Goal: Information Seeking & Learning: Learn about a topic

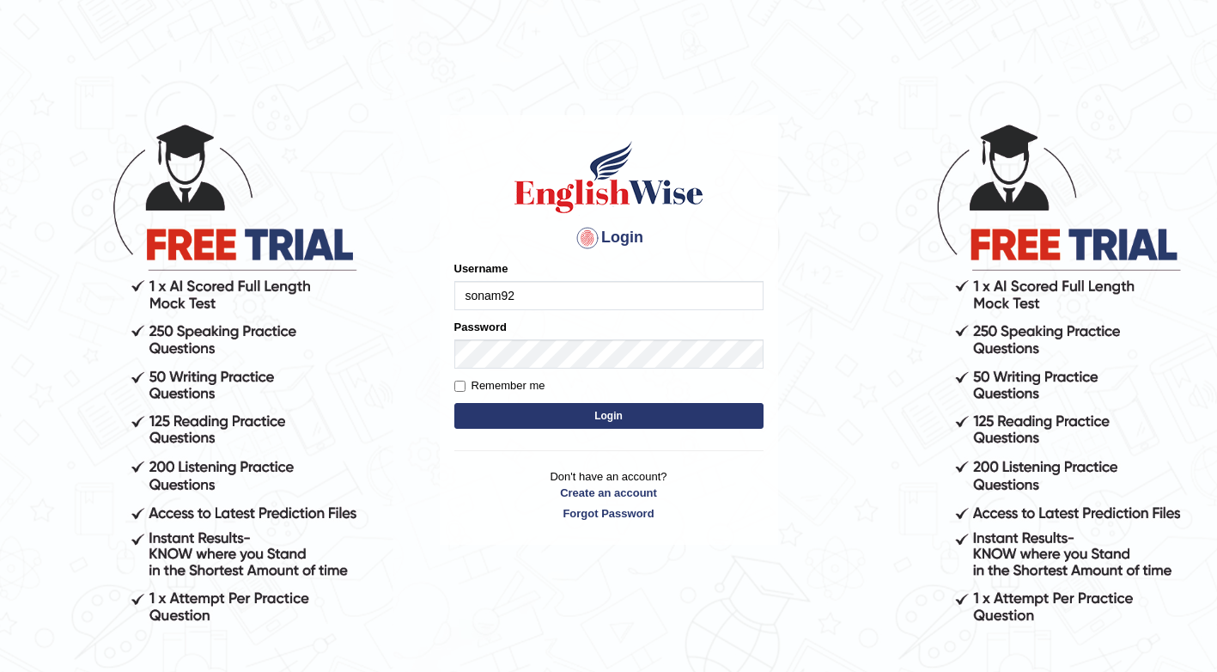
type input "sonam92"
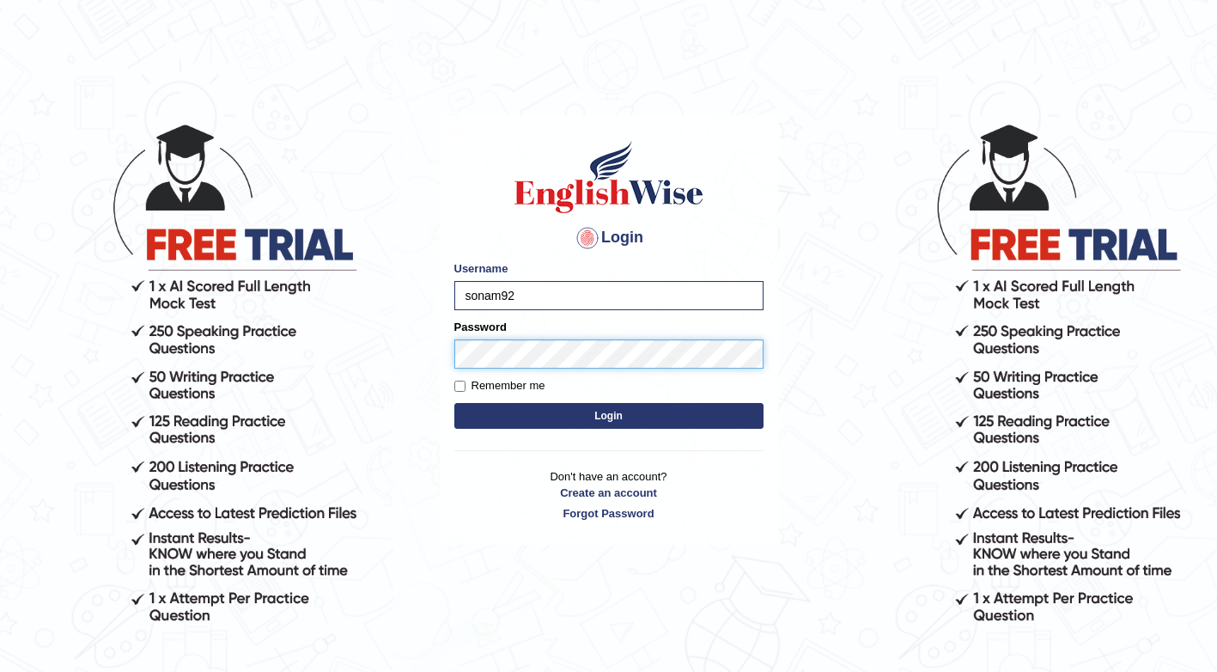
click at [454, 403] on button "Login" at bounding box center [608, 416] width 309 height 26
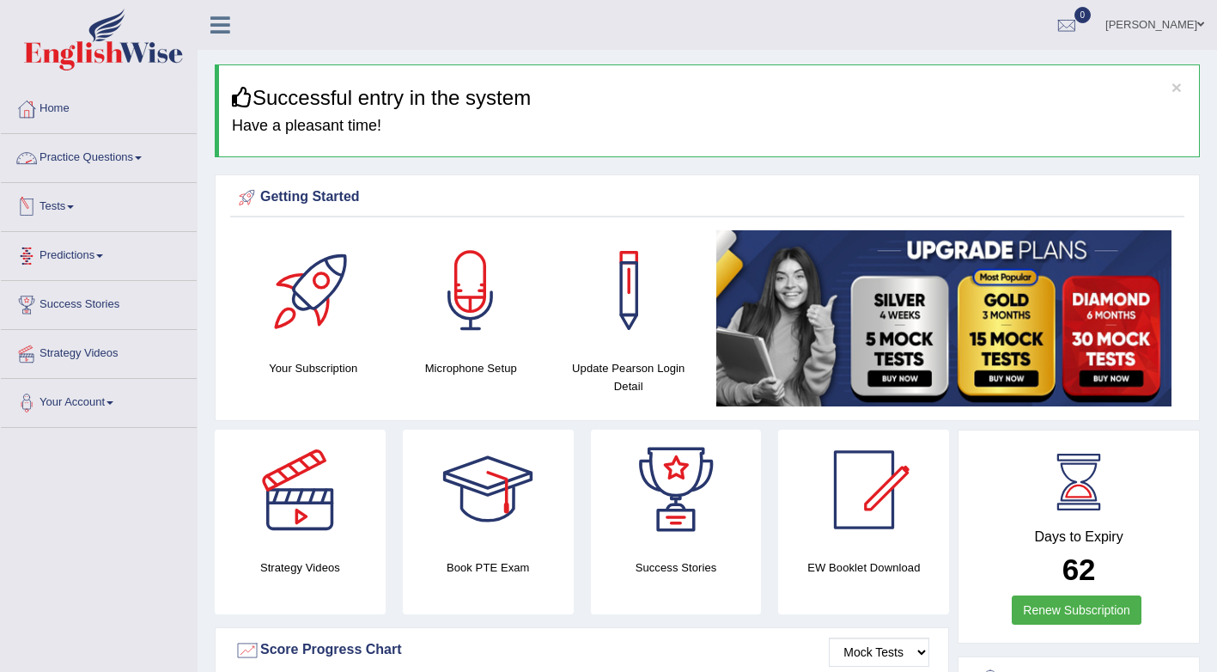
click at [125, 159] on link "Practice Questions" at bounding box center [99, 155] width 196 height 43
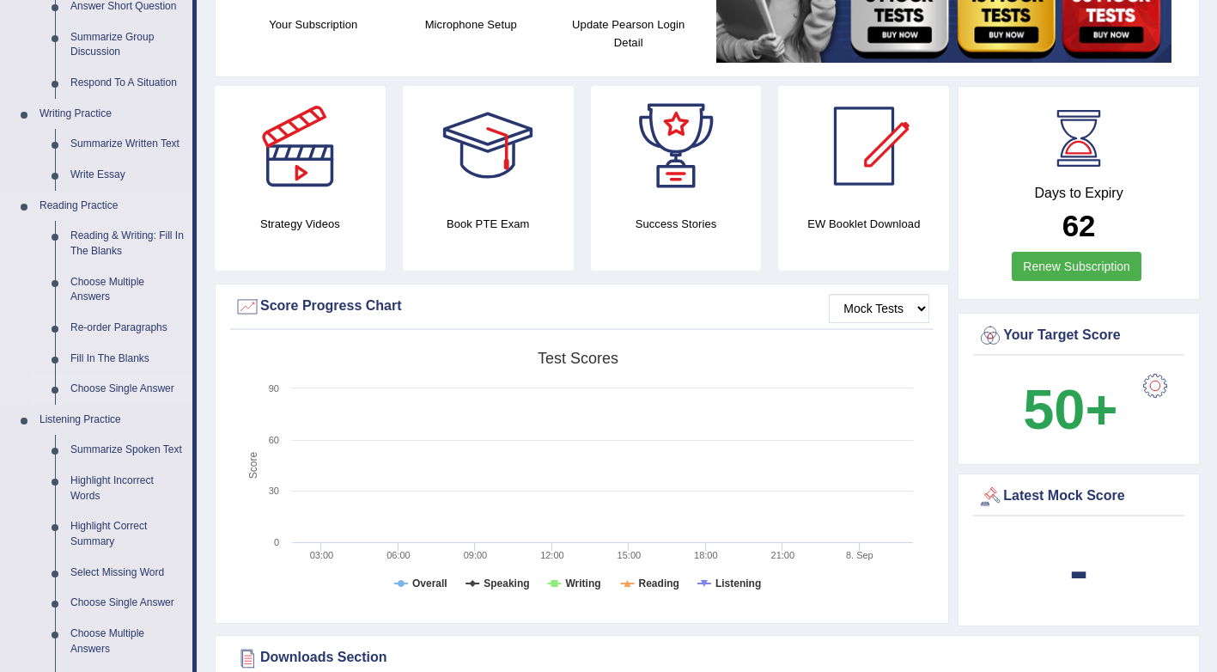
scroll to position [258, 0]
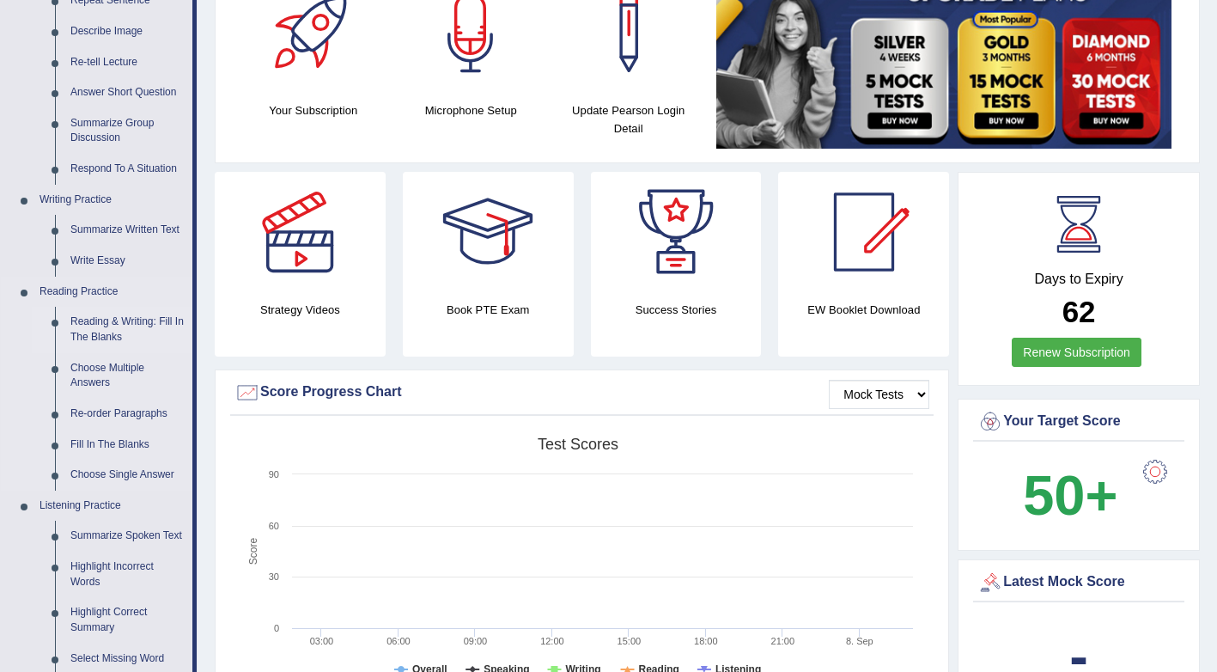
click at [109, 326] on link "Reading & Writing: Fill In The Blanks" at bounding box center [128, 330] width 130 height 46
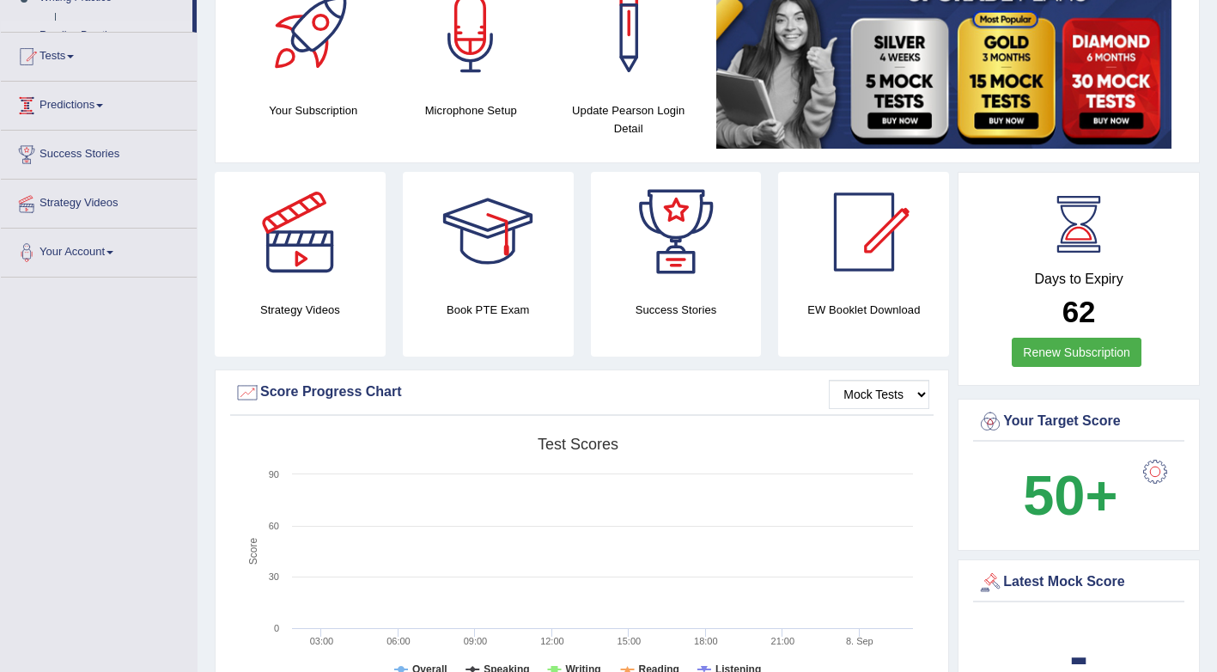
scroll to position [374, 0]
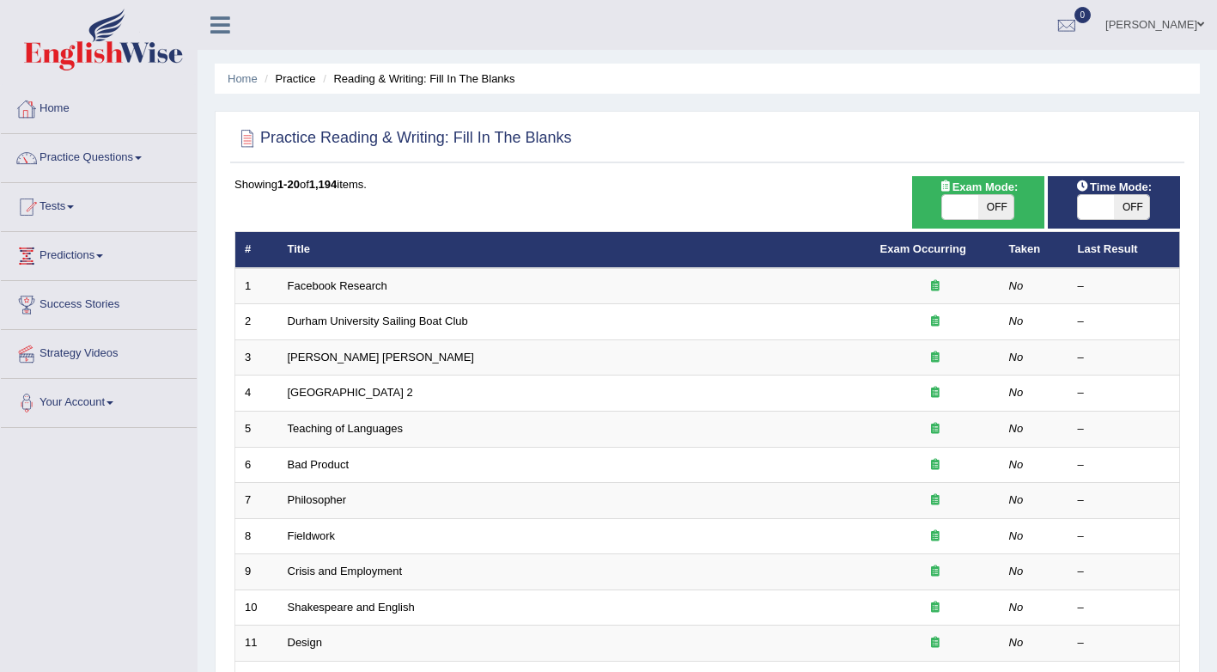
click at [72, 114] on link "Home" at bounding box center [99, 106] width 196 height 43
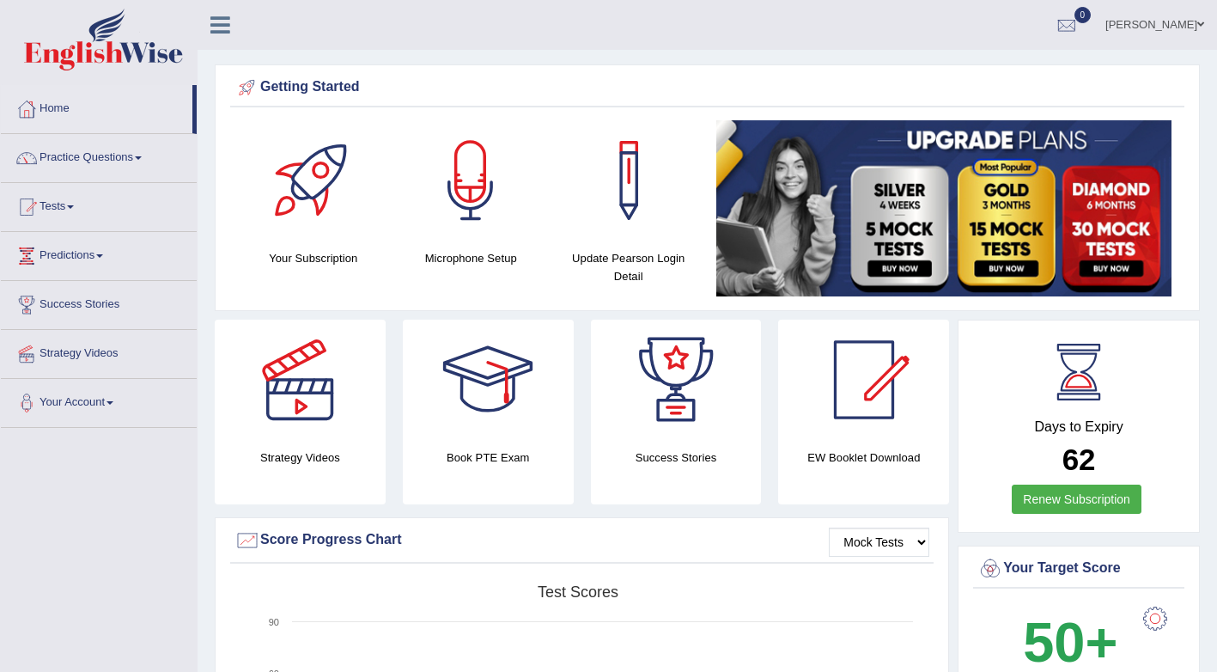
click at [69, 106] on link "Home" at bounding box center [97, 106] width 192 height 43
click at [89, 158] on link "Practice Questions" at bounding box center [99, 155] width 196 height 43
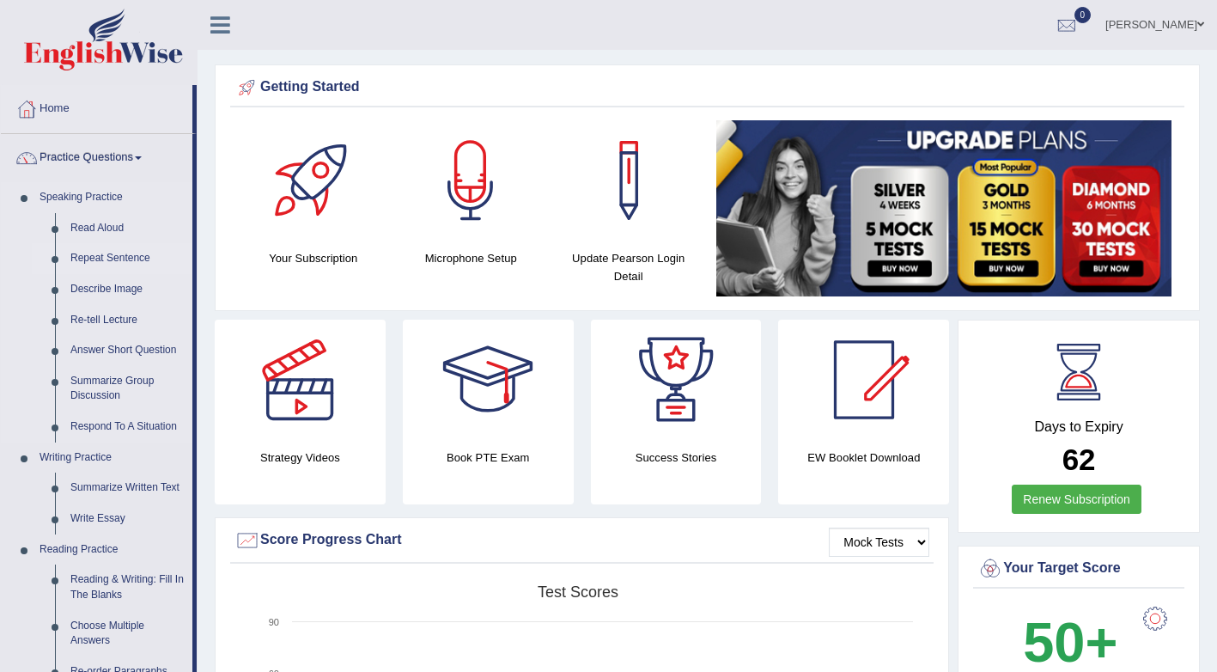
click at [109, 252] on link "Repeat Sentence" at bounding box center [128, 258] width 130 height 31
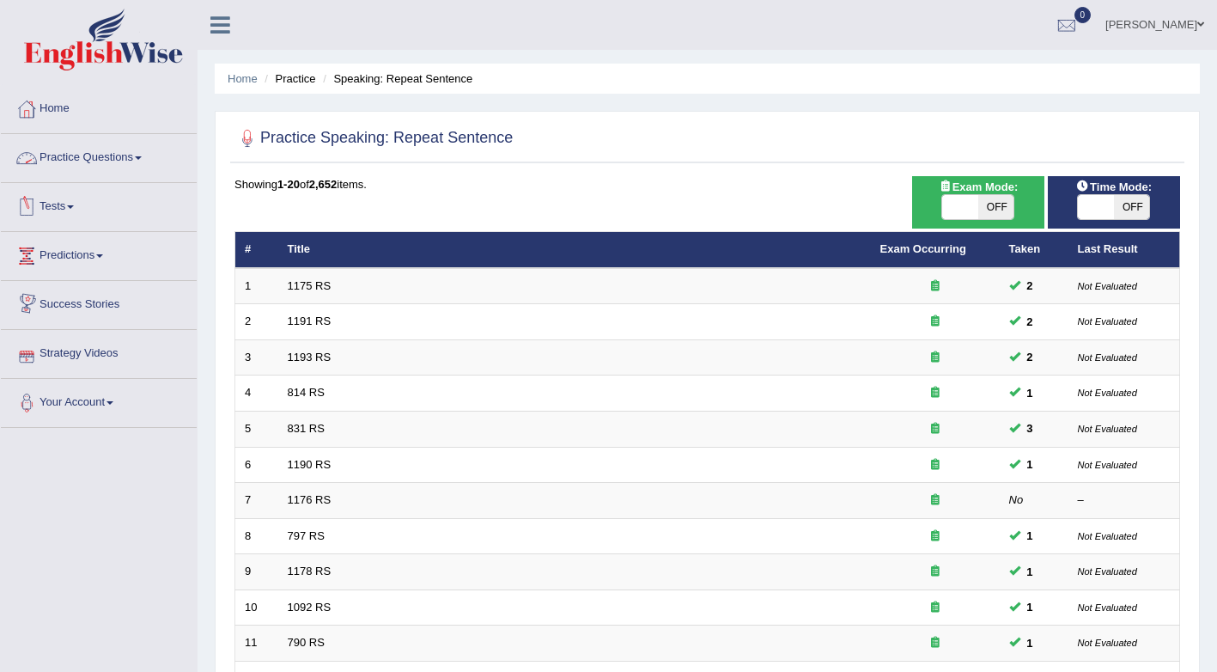
click at [68, 161] on link "Practice Questions" at bounding box center [99, 155] width 196 height 43
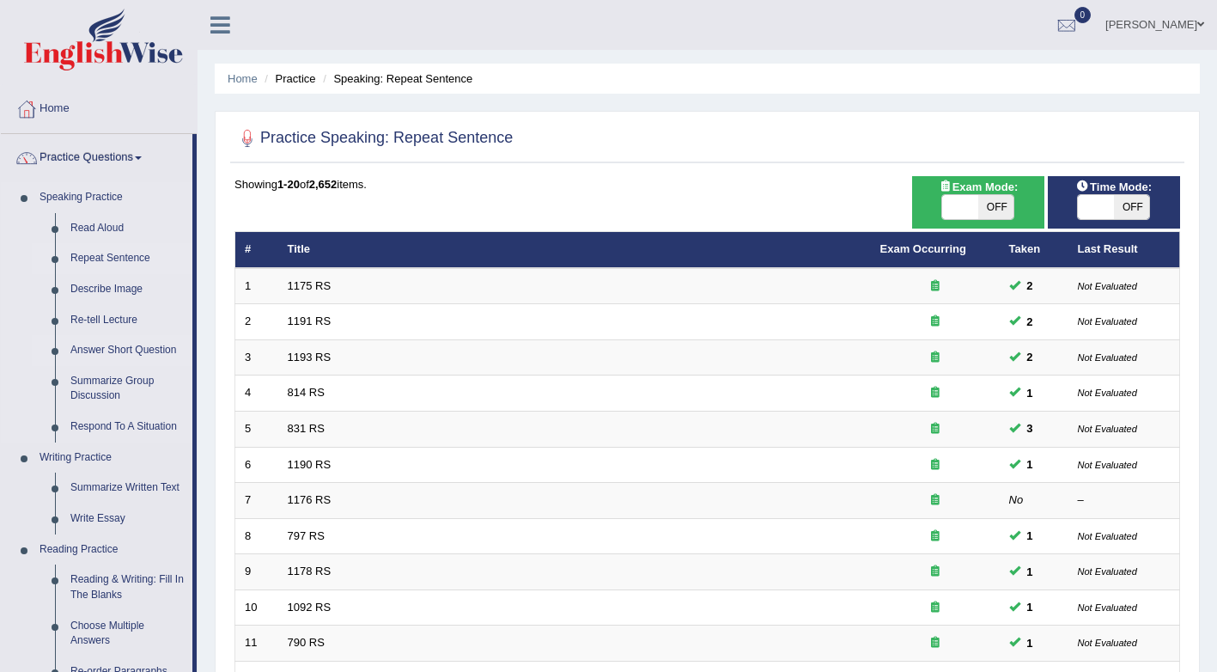
click at [114, 350] on link "Answer Short Question" at bounding box center [128, 350] width 130 height 31
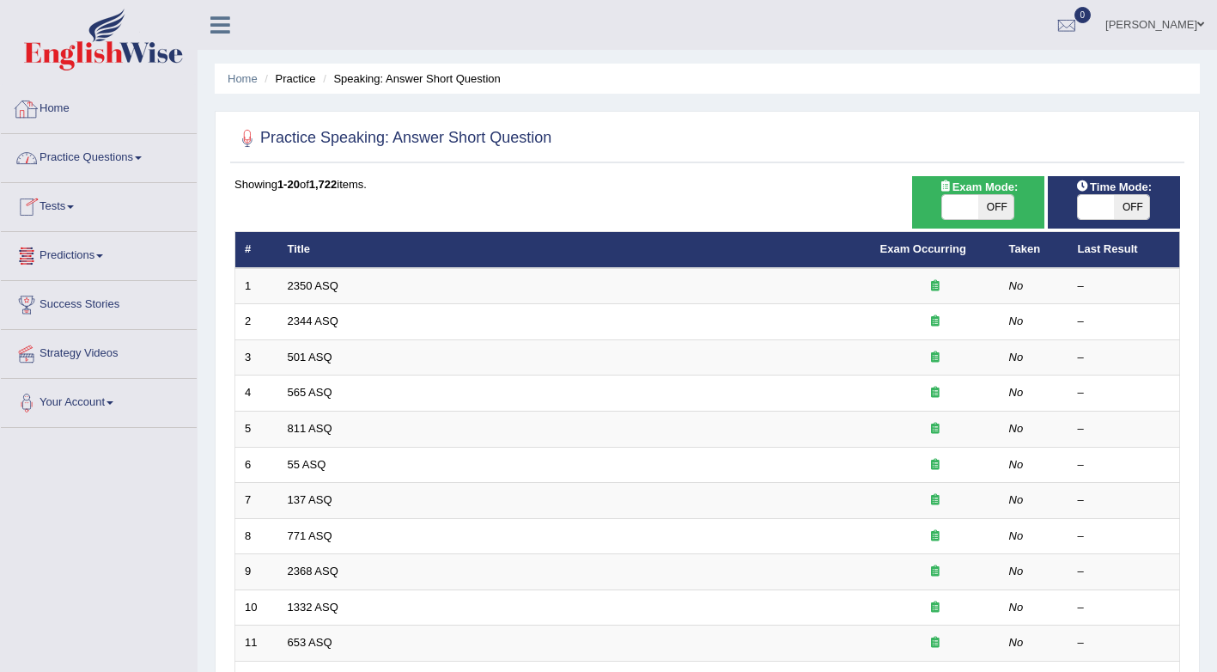
click at [100, 118] on link "Home" at bounding box center [99, 106] width 196 height 43
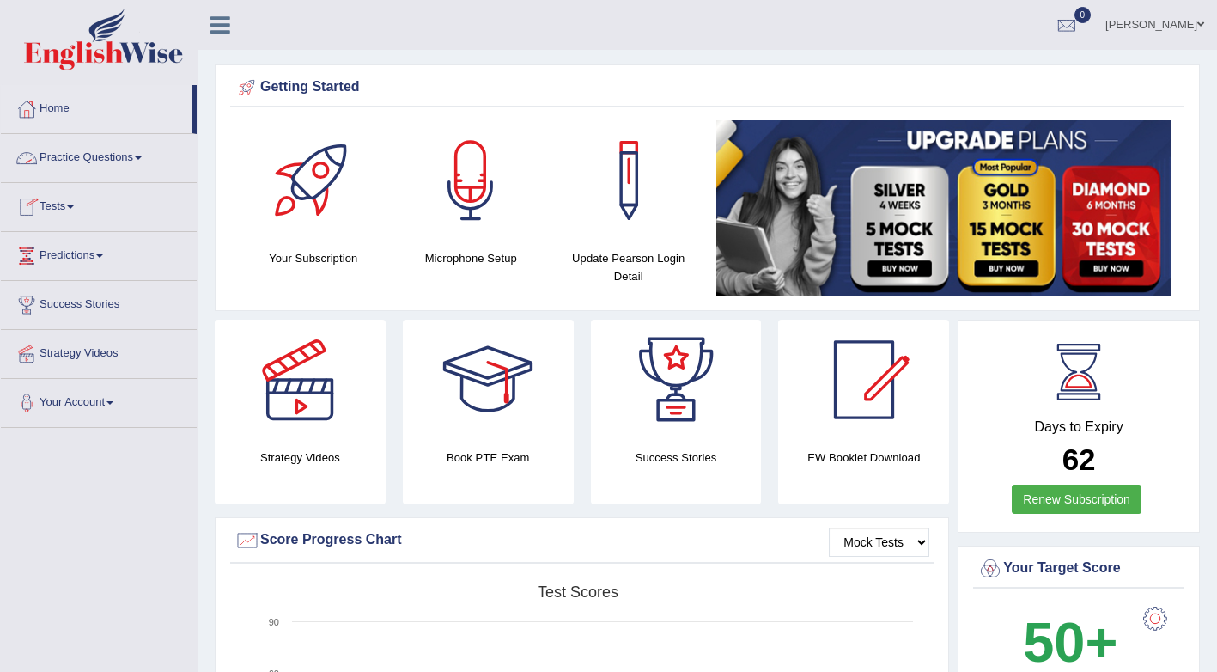
click at [85, 163] on link "Practice Questions" at bounding box center [99, 155] width 196 height 43
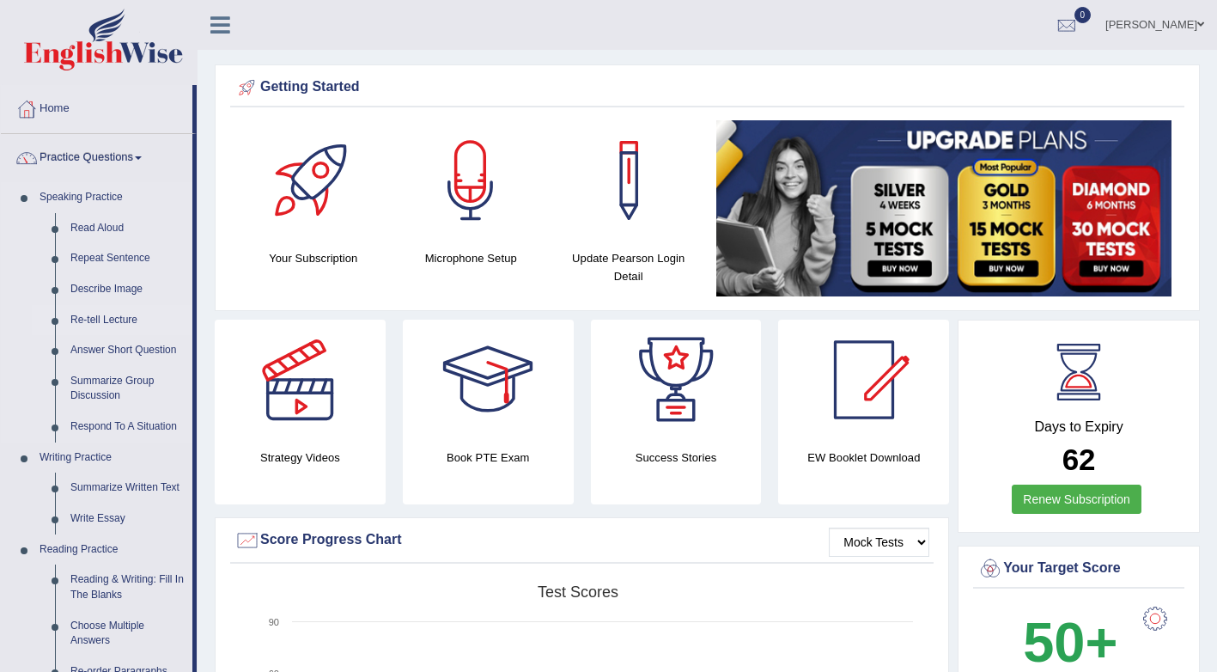
click at [125, 321] on link "Re-tell Lecture" at bounding box center [128, 320] width 130 height 31
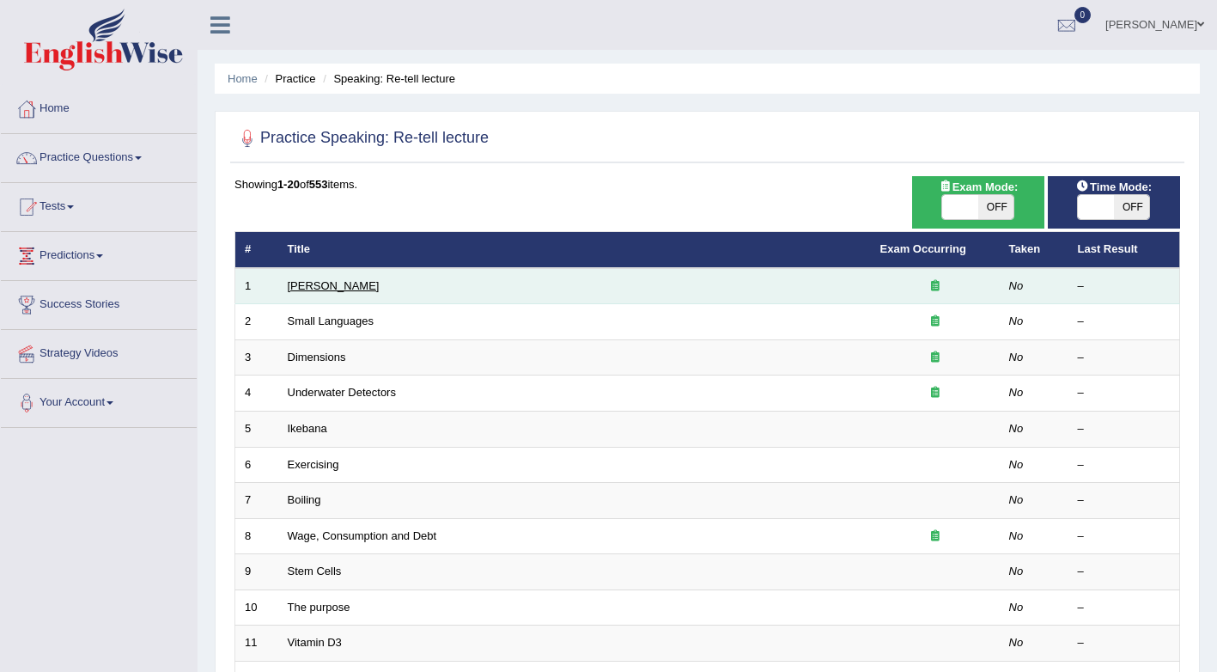
click at [326, 289] on link "[PERSON_NAME]" at bounding box center [334, 285] width 92 height 13
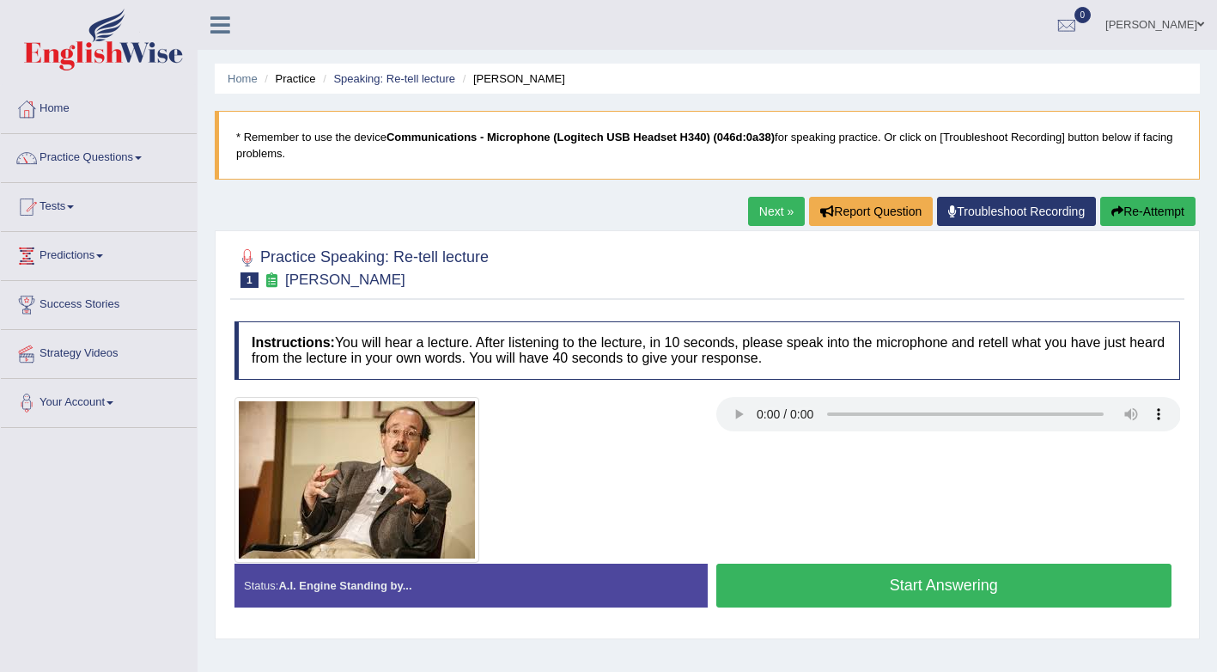
click at [58, 108] on link "Home" at bounding box center [99, 106] width 196 height 43
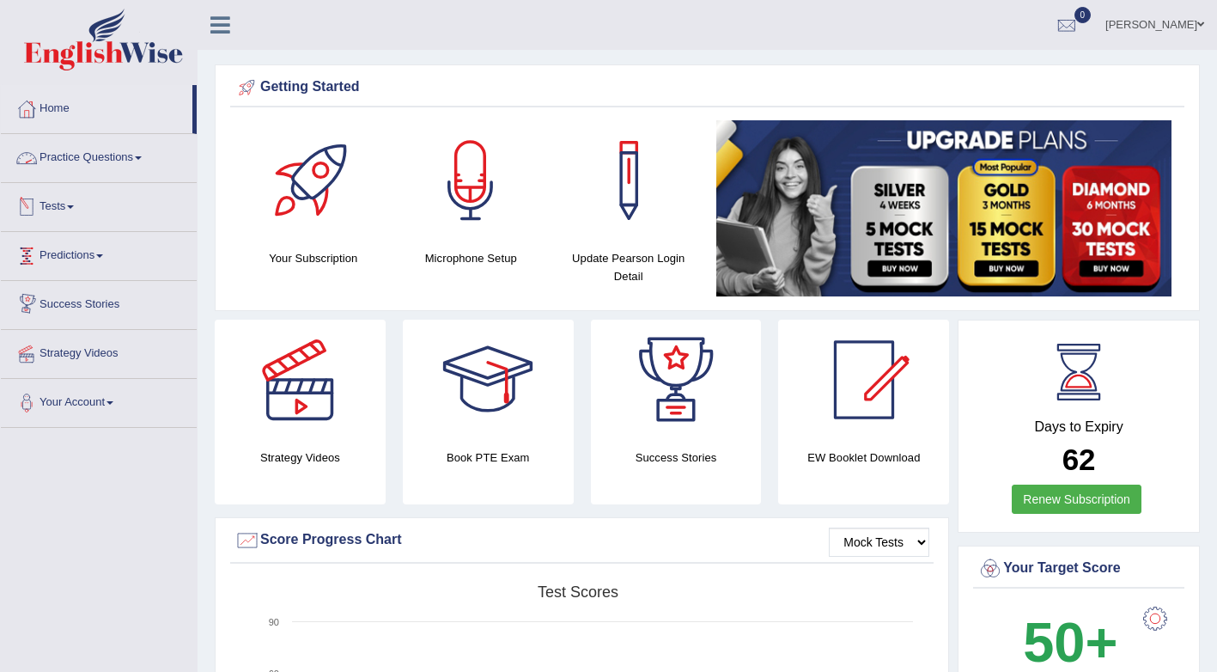
click at [114, 155] on link "Practice Questions" at bounding box center [99, 155] width 196 height 43
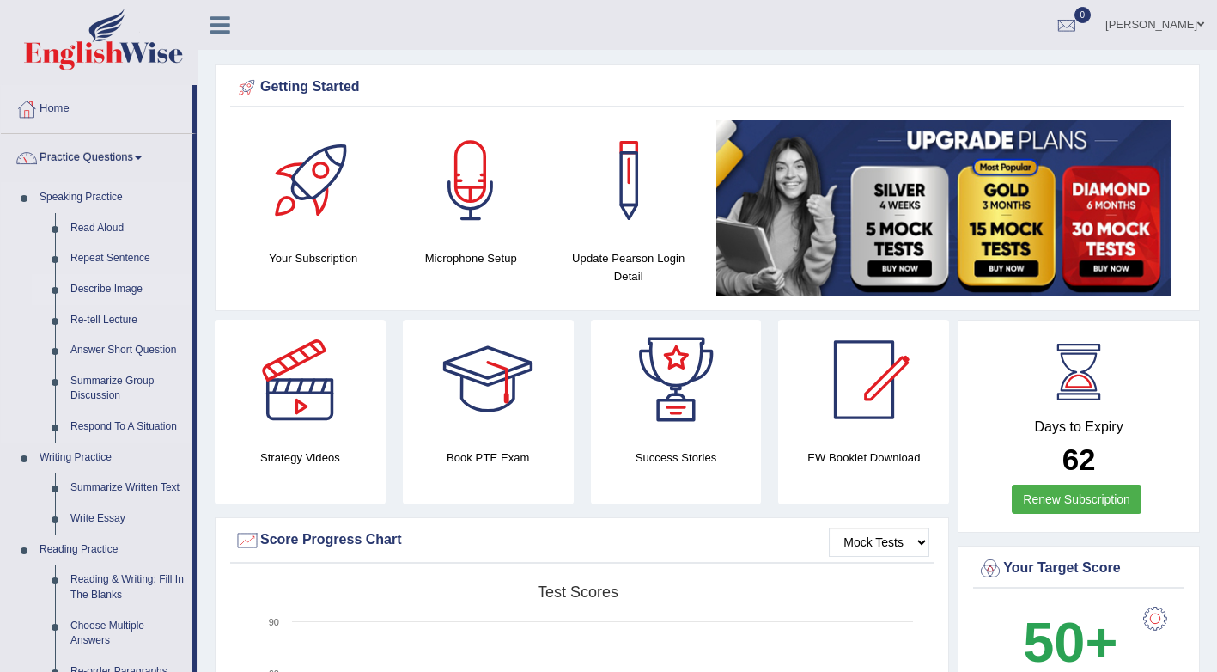
click at [114, 292] on link "Describe Image" at bounding box center [128, 289] width 130 height 31
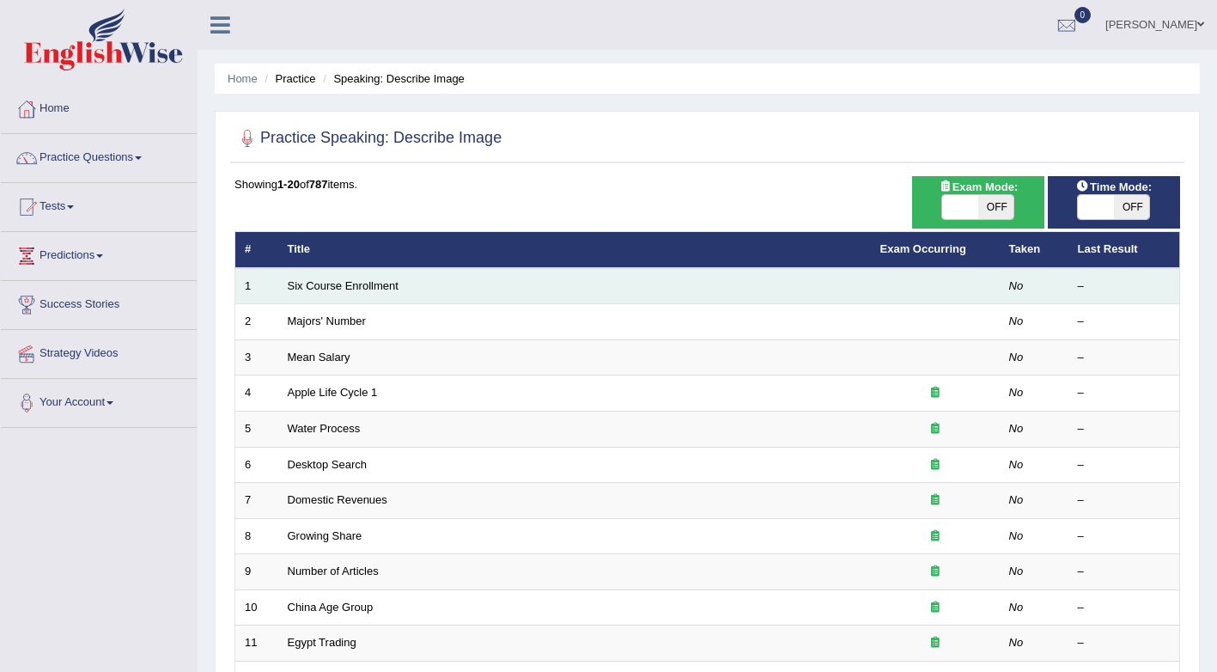
click at [310, 295] on td "Six Course Enrollment" at bounding box center [574, 286] width 593 height 36
click at [312, 289] on link "Six Course Enrollment" at bounding box center [343, 285] width 111 height 13
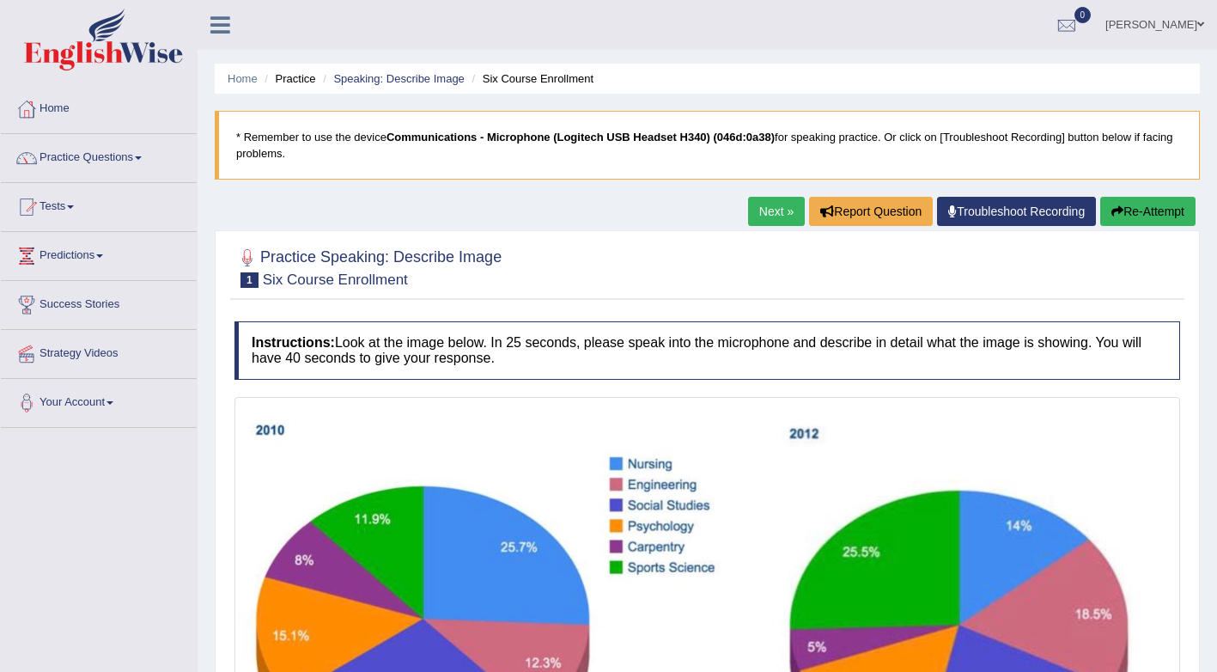
click at [116, 154] on link "Practice Questions" at bounding box center [99, 155] width 196 height 43
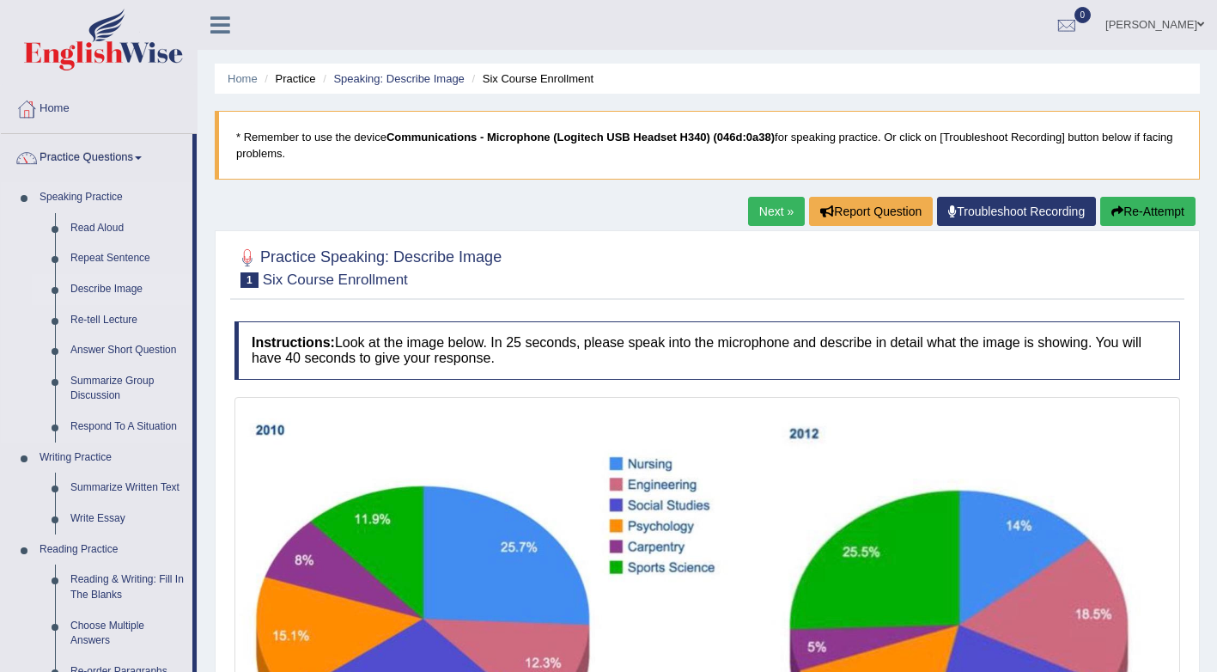
click at [95, 293] on link "Describe Image" at bounding box center [128, 289] width 130 height 31
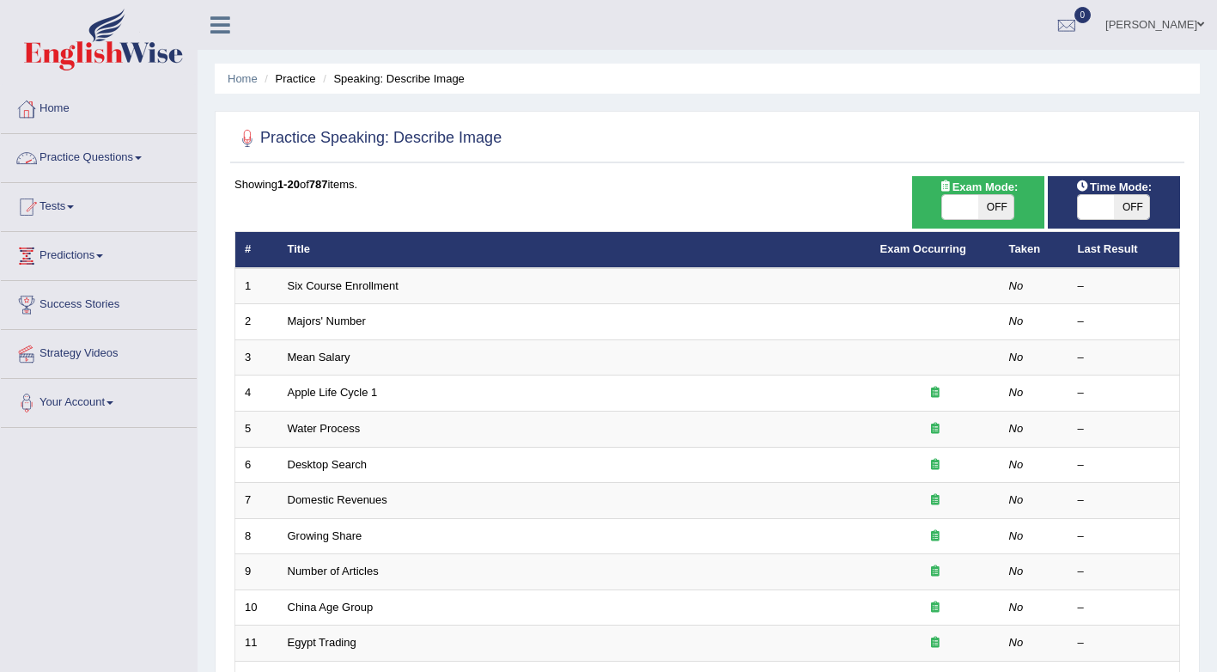
click at [91, 165] on link "Practice Questions" at bounding box center [99, 155] width 196 height 43
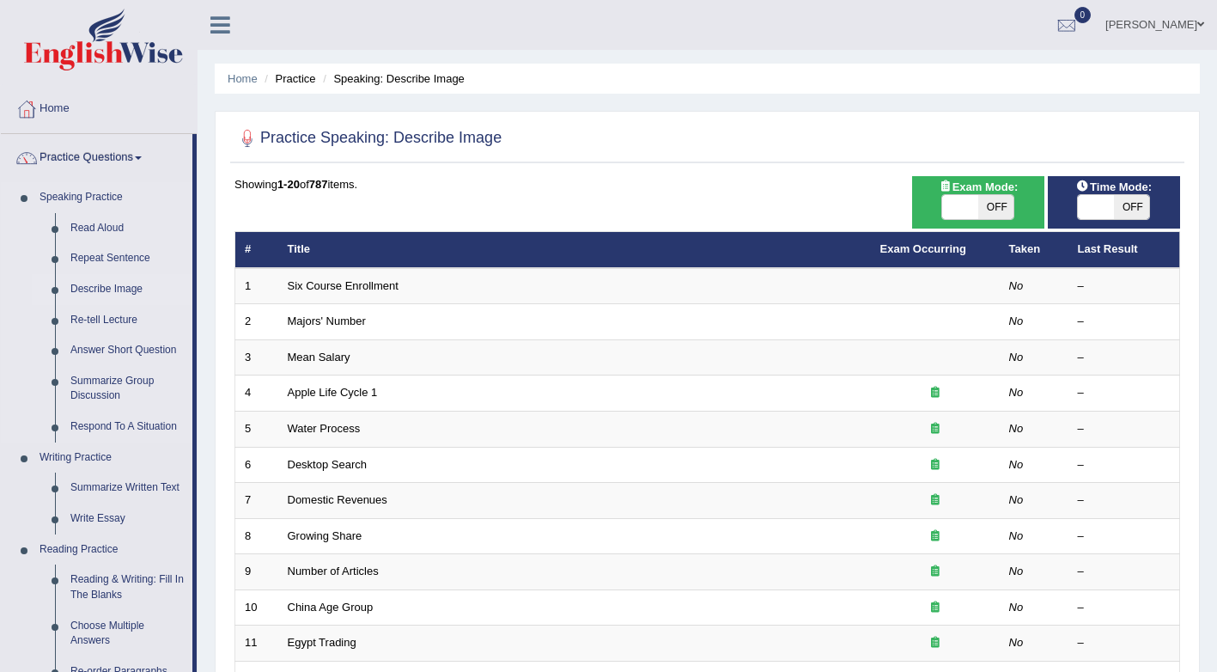
click at [116, 293] on link "Describe Image" at bounding box center [128, 289] width 130 height 31
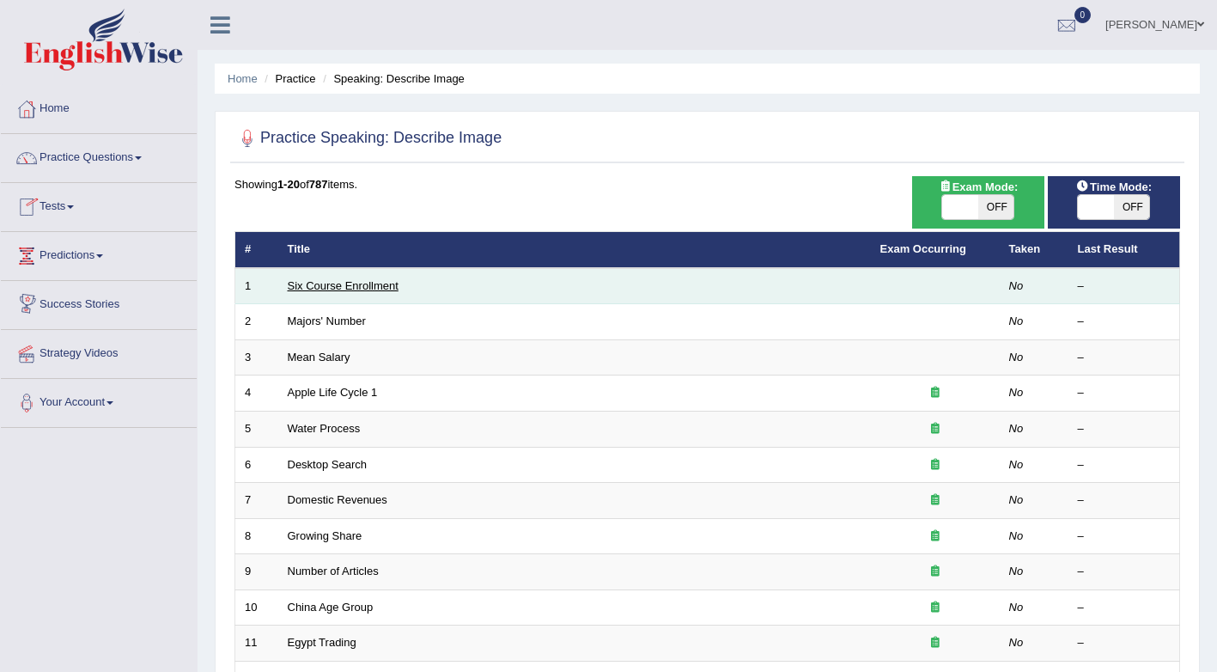
click at [322, 287] on link "Six Course Enrollment" at bounding box center [343, 285] width 111 height 13
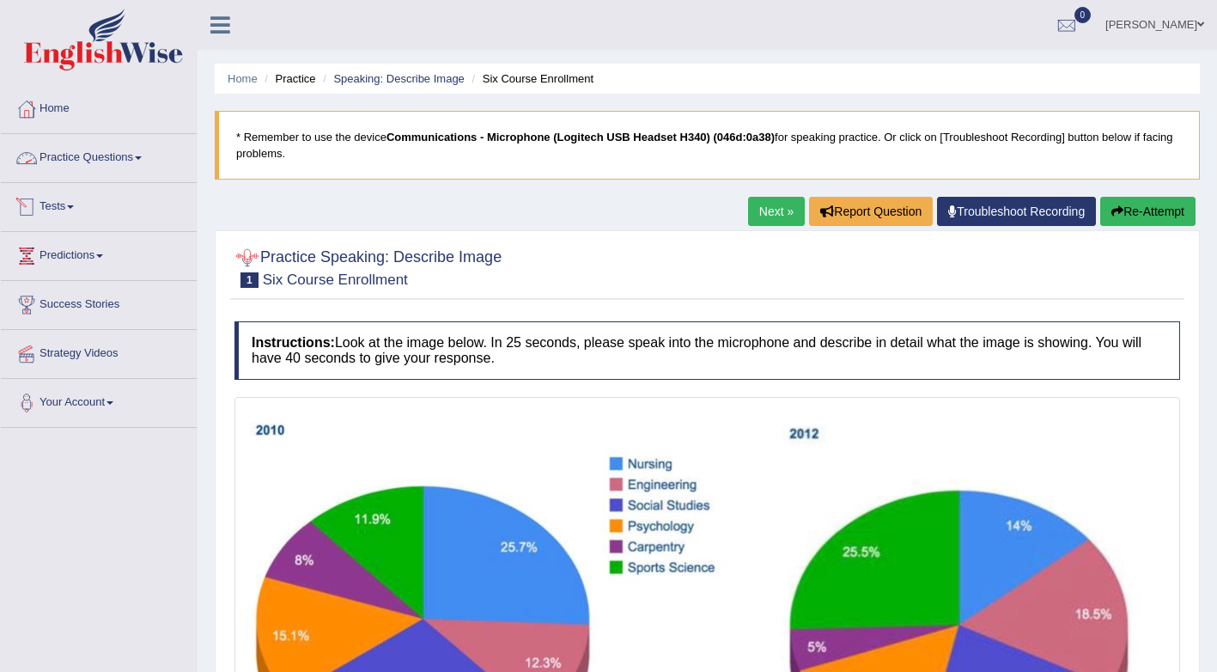
click at [104, 159] on link "Practice Questions" at bounding box center [99, 155] width 196 height 43
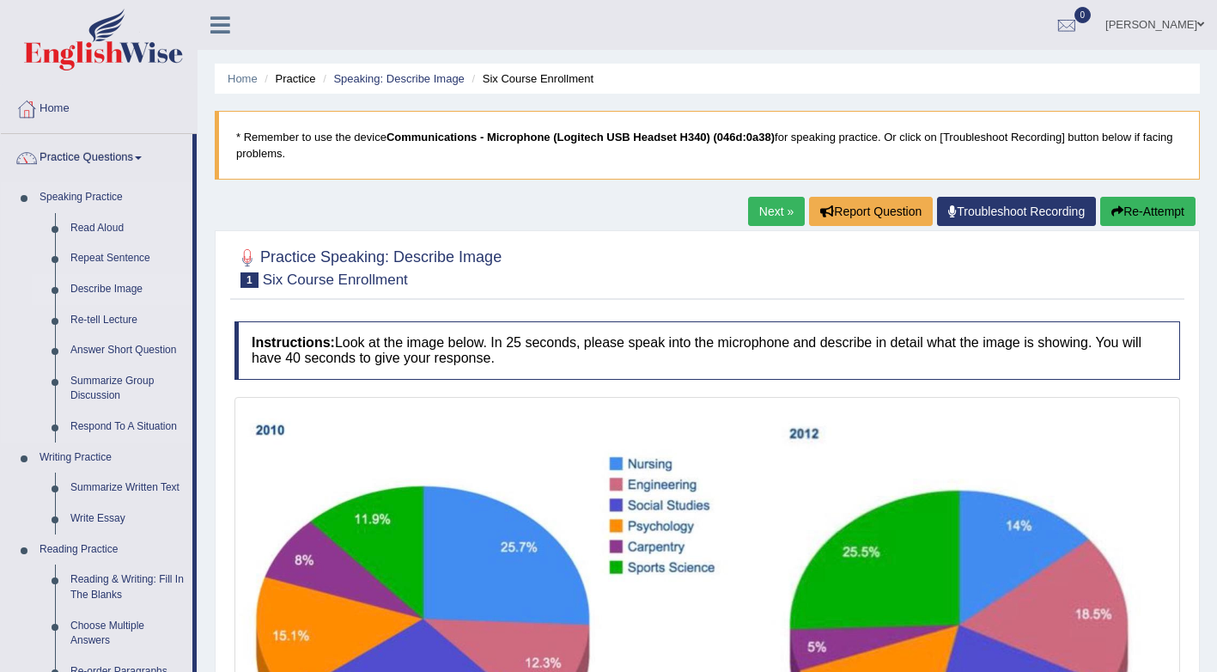
click at [100, 291] on link "Describe Image" at bounding box center [128, 289] width 130 height 31
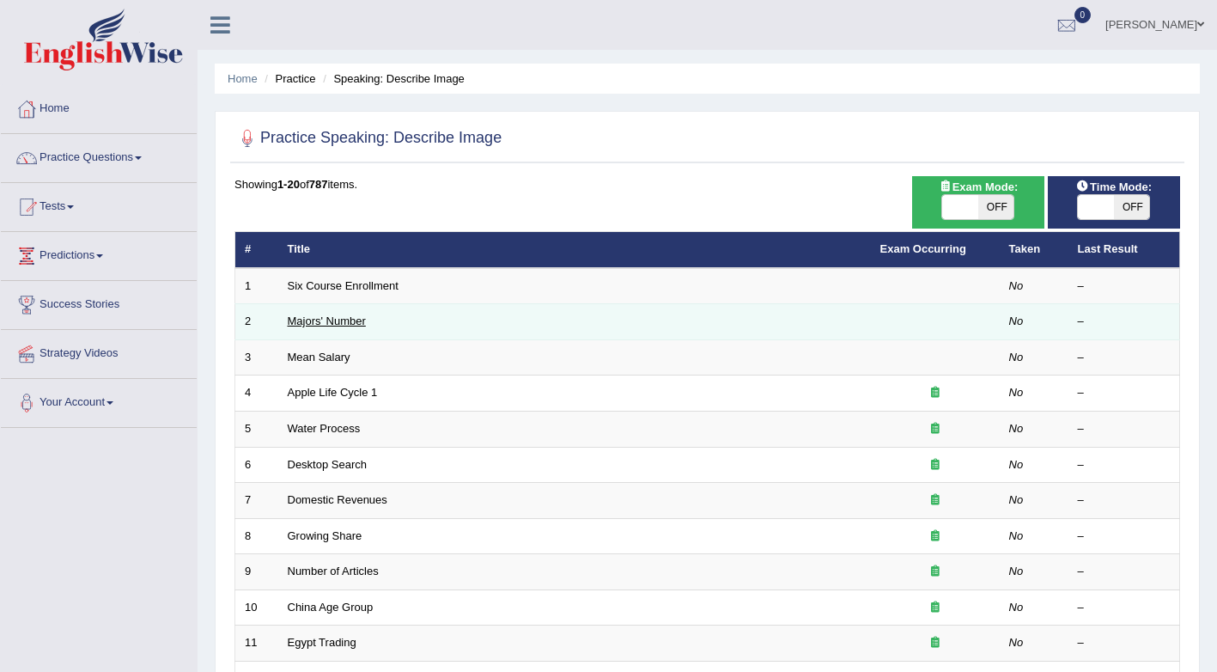
click at [303, 322] on link "Majors' Number" at bounding box center [327, 320] width 78 height 13
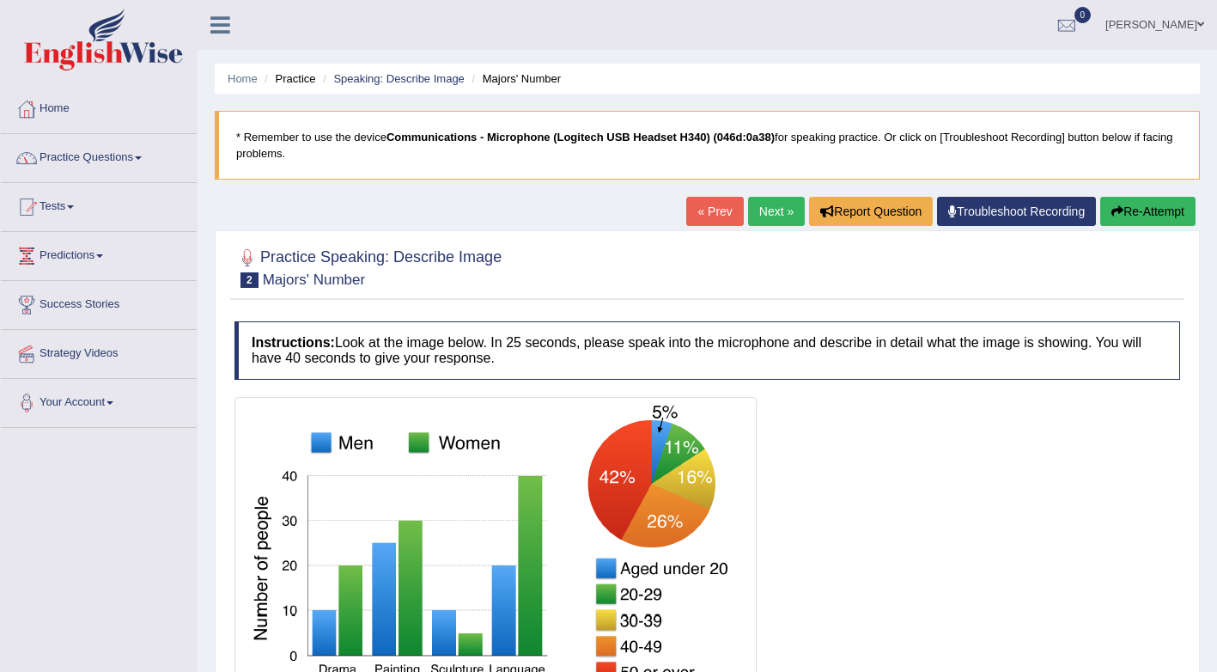
click at [221, 29] on icon at bounding box center [220, 25] width 20 height 22
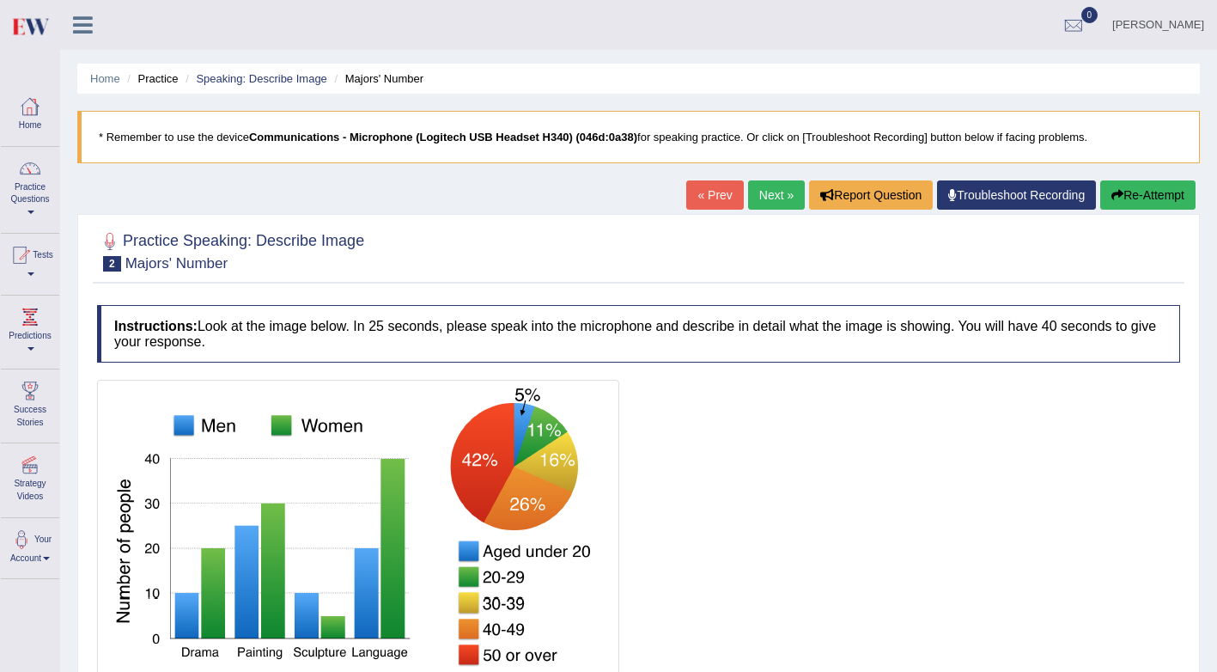
click at [78, 24] on icon at bounding box center [83, 25] width 20 height 22
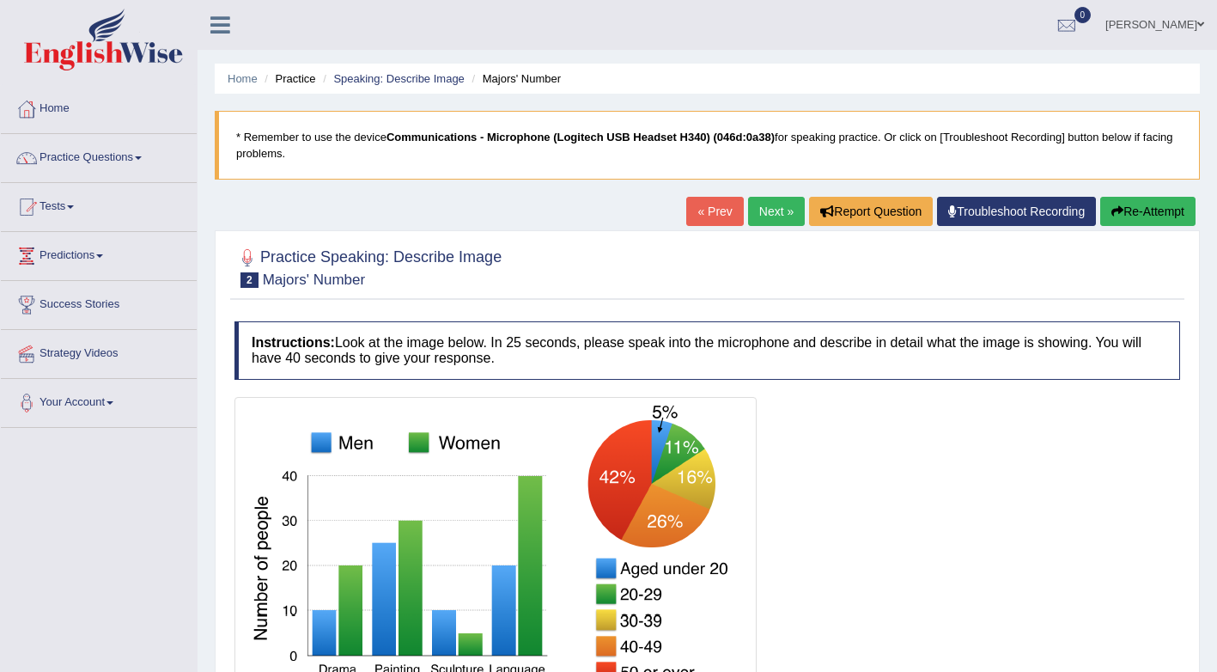
click at [1194, 19] on link "sonam" at bounding box center [1154, 22] width 125 height 45
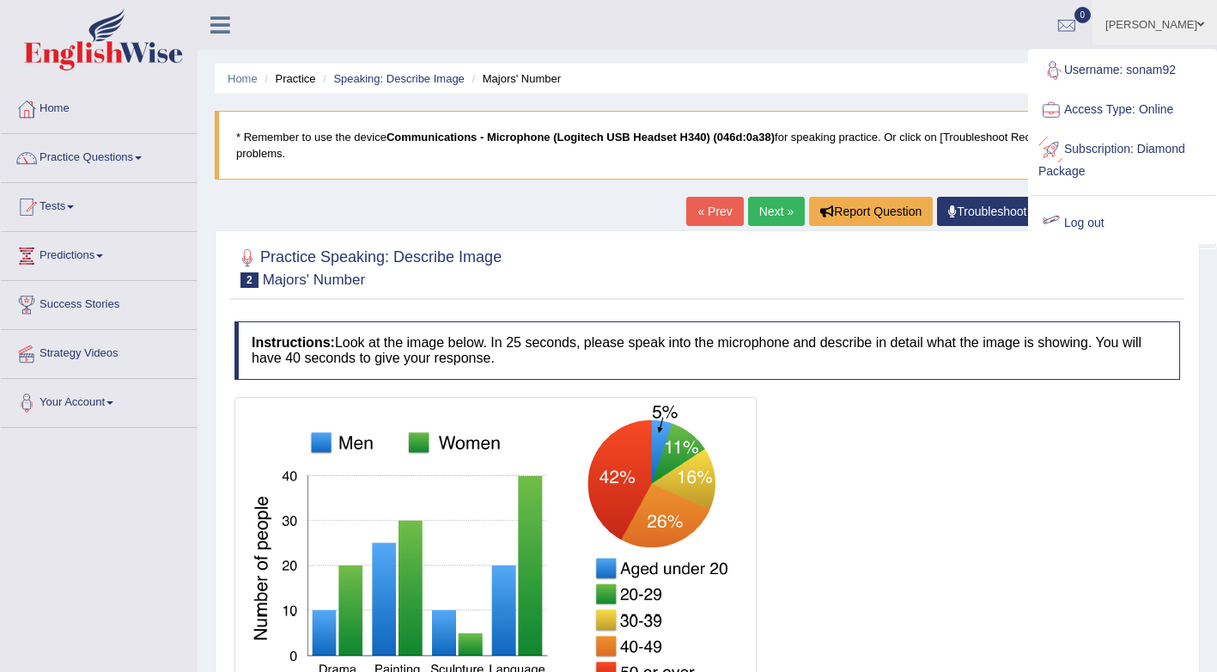
click at [1090, 221] on link "Log out" at bounding box center [1123, 224] width 186 height 40
